Goal: Transaction & Acquisition: Book appointment/travel/reservation

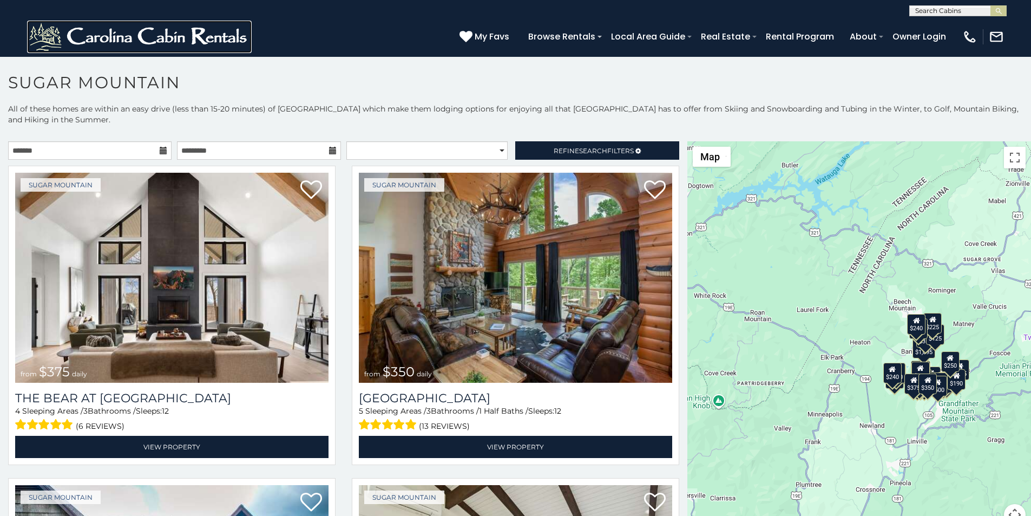
click at [43, 29] on img at bounding box center [139, 37] width 225 height 32
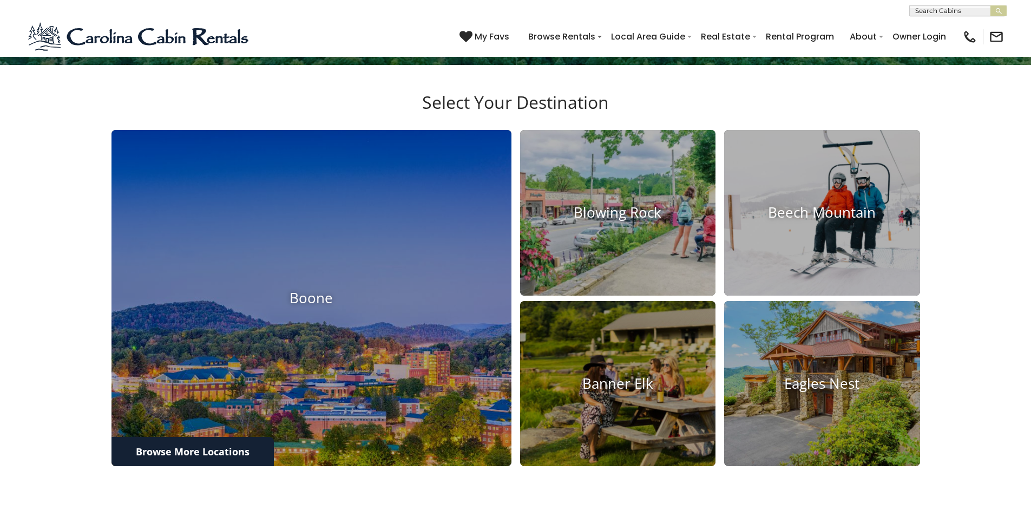
scroll to position [1008, 0]
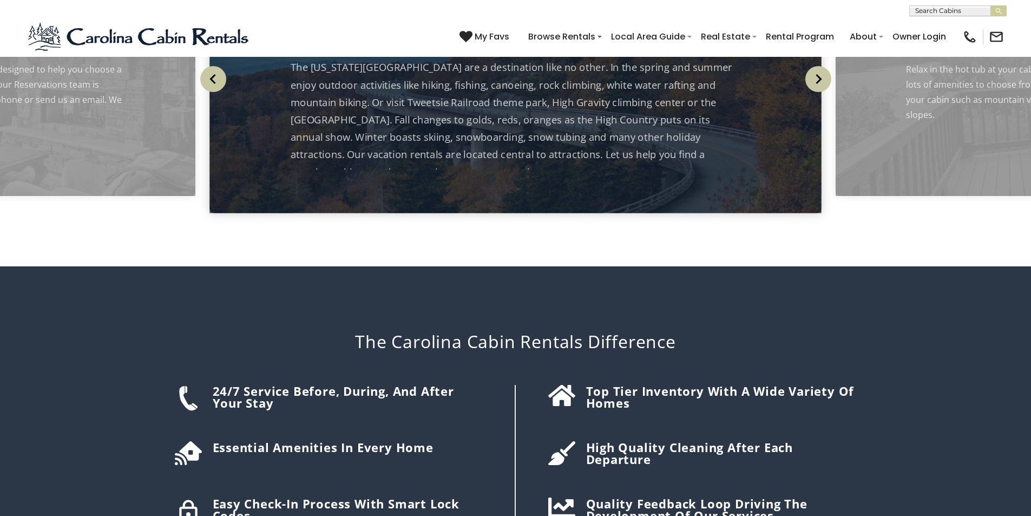
click at [308, 385] on div "24/7 Service before, during, and after your stay Essential amenities in every h…" at bounding box center [342, 469] width 346 height 169
click at [540, 385] on div "Top tier inventory with a wide variety of homes" at bounding box center [689, 469] width 346 height 169
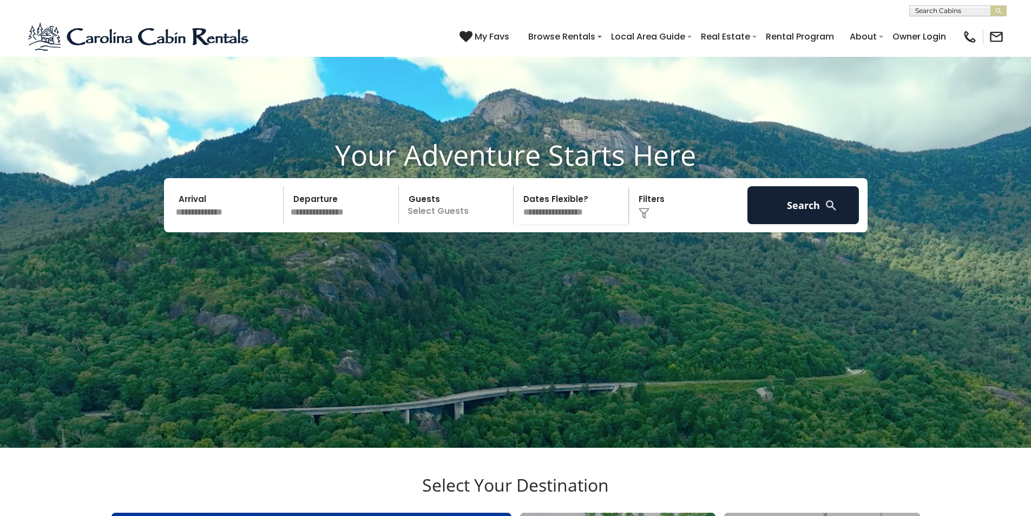
scroll to position [58, 0]
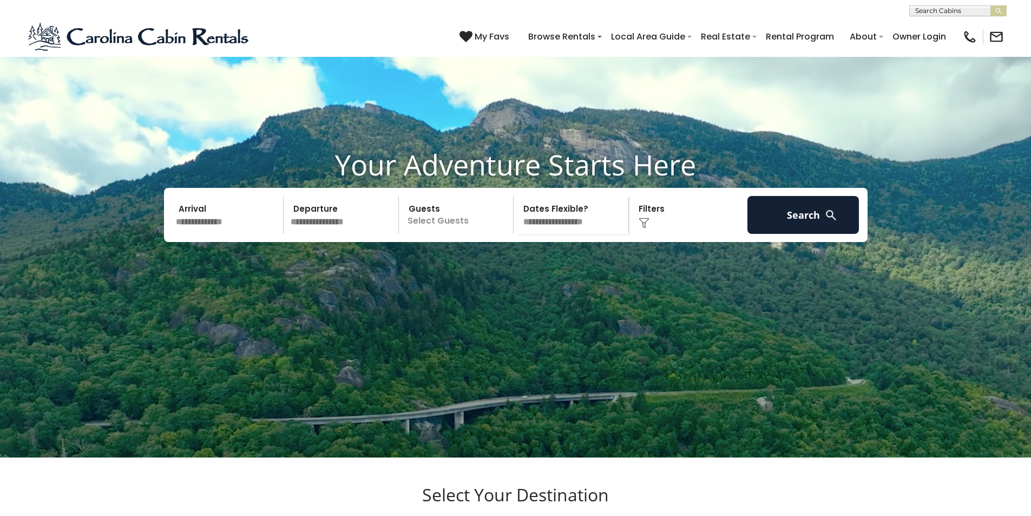
click at [183, 44] on div "[PHONE_NUMBER] My Favs Browse Rentals Local Area Guide Activities & Attractions…" at bounding box center [515, 36] width 1031 height 41
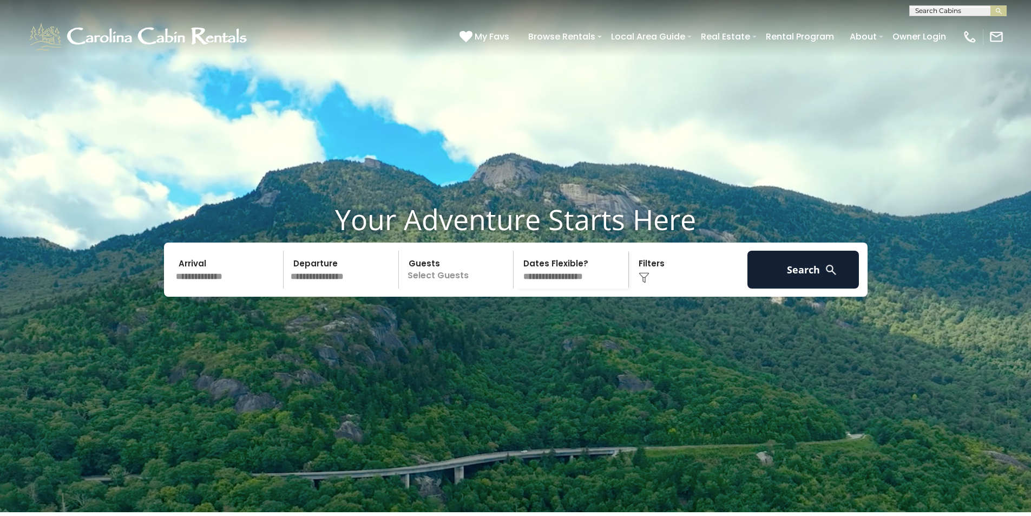
scroll to position [0, 0]
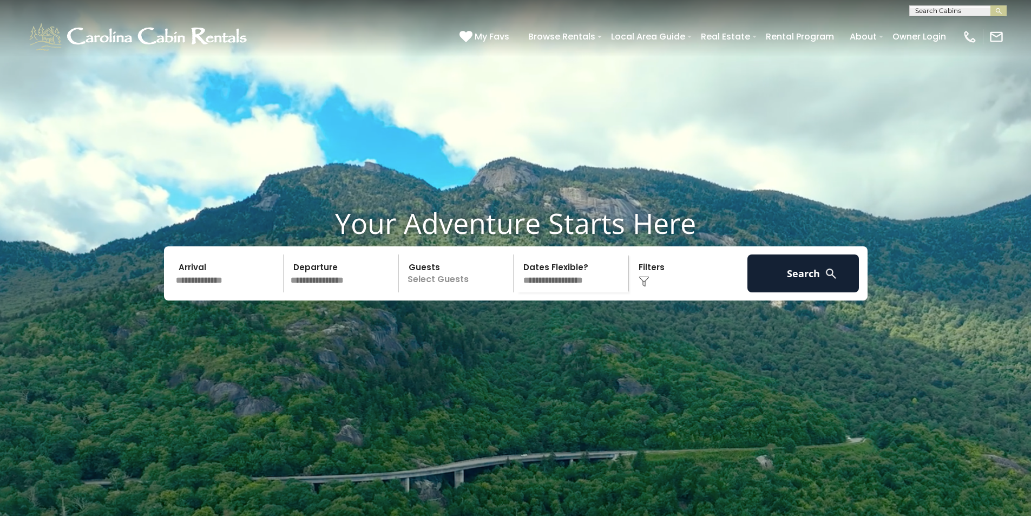
click at [298, 28] on div "[PHONE_NUMBER] My Favs Browse Rentals Local Area Guide Activities & Attractions…" at bounding box center [515, 36] width 1031 height 41
click at [528, 3] on div "**********" at bounding box center [515, 8] width 1031 height 16
click at [1002, 14] on img "submit" at bounding box center [999, 11] width 8 height 8
